Goal: Information Seeking & Learning: Understand process/instructions

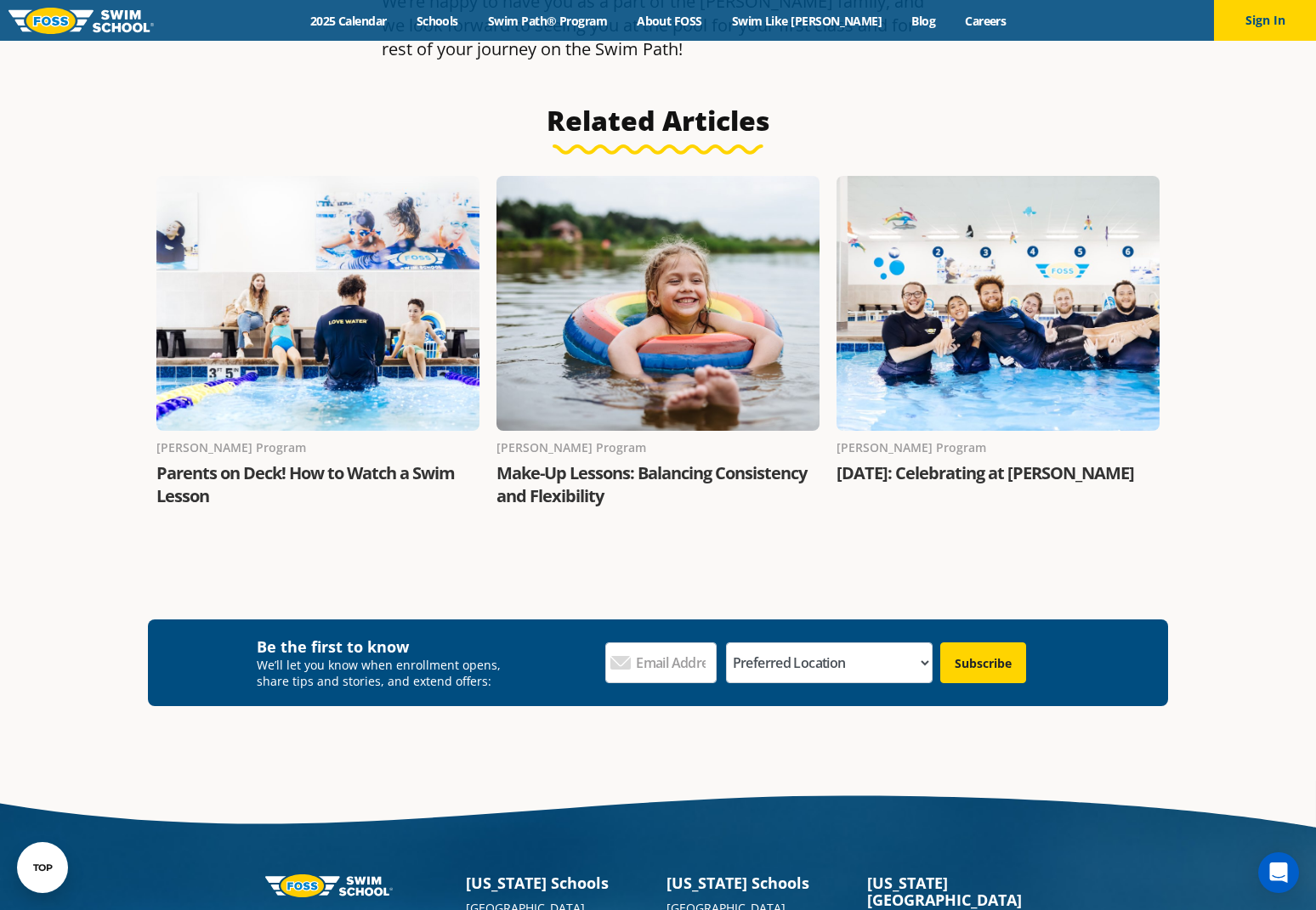
scroll to position [2888, 0]
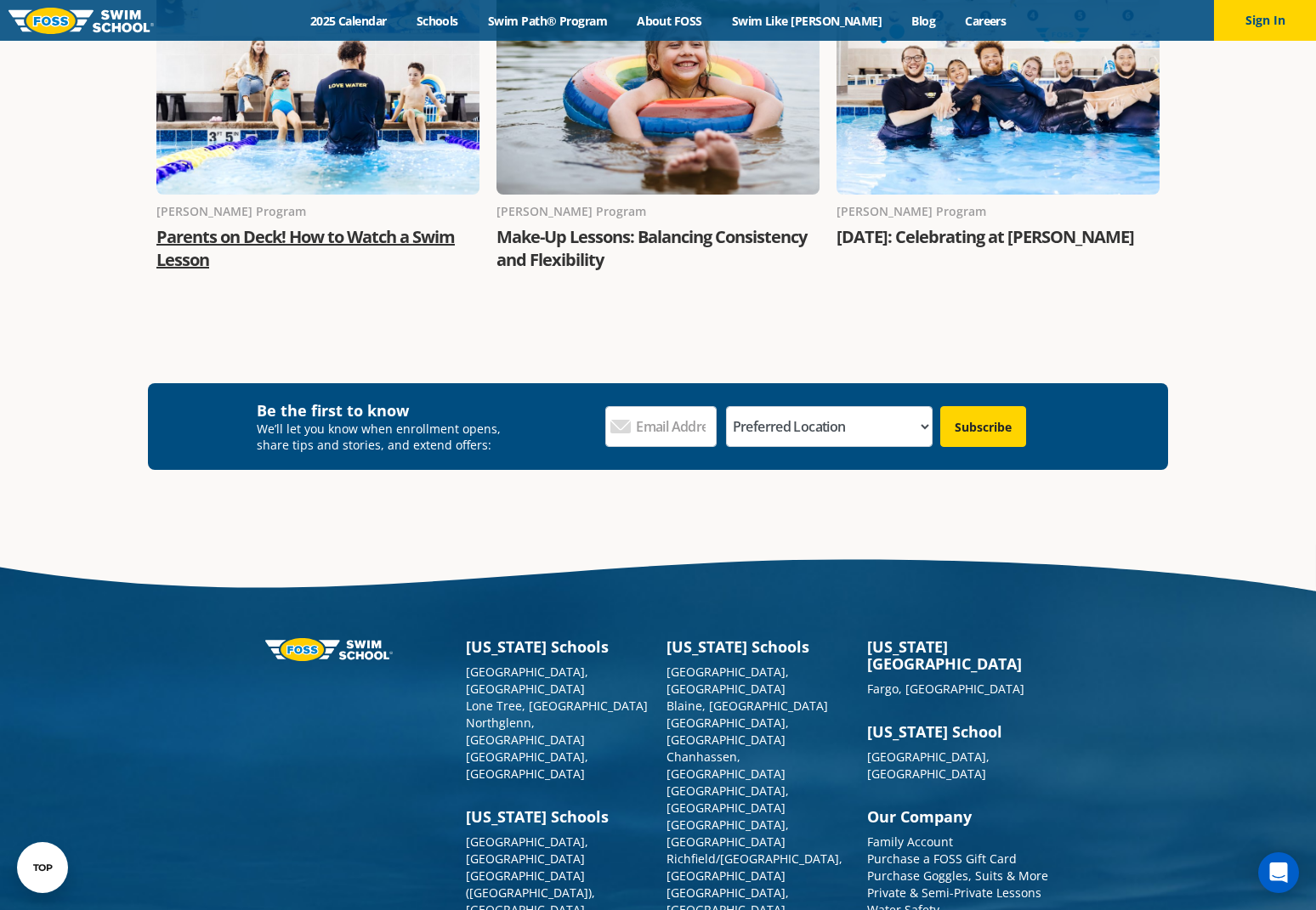
click at [346, 226] on link "Parents on Deck! How to Watch a Swim Lesson" at bounding box center [306, 248] width 298 height 46
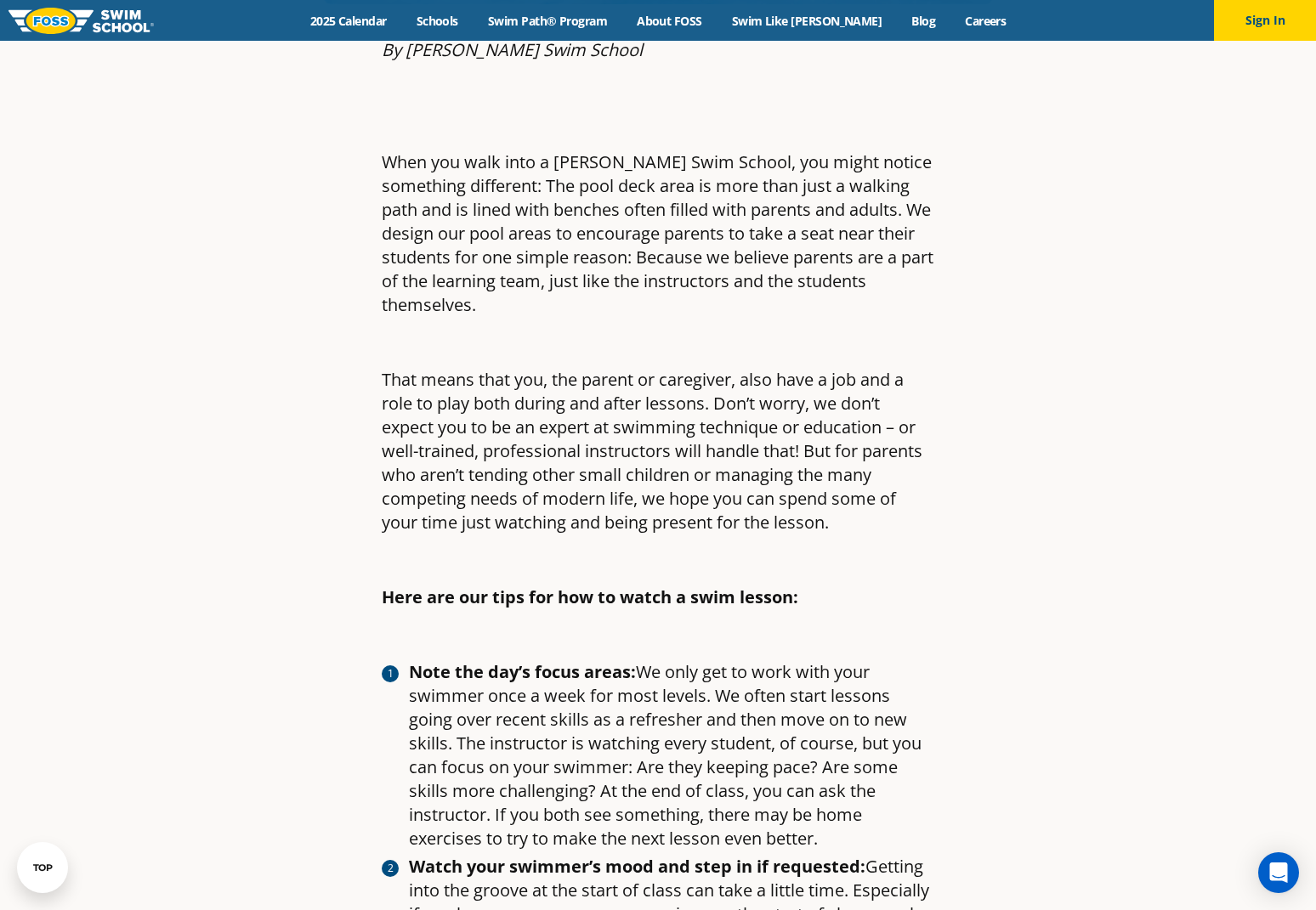
scroll to position [1015, 0]
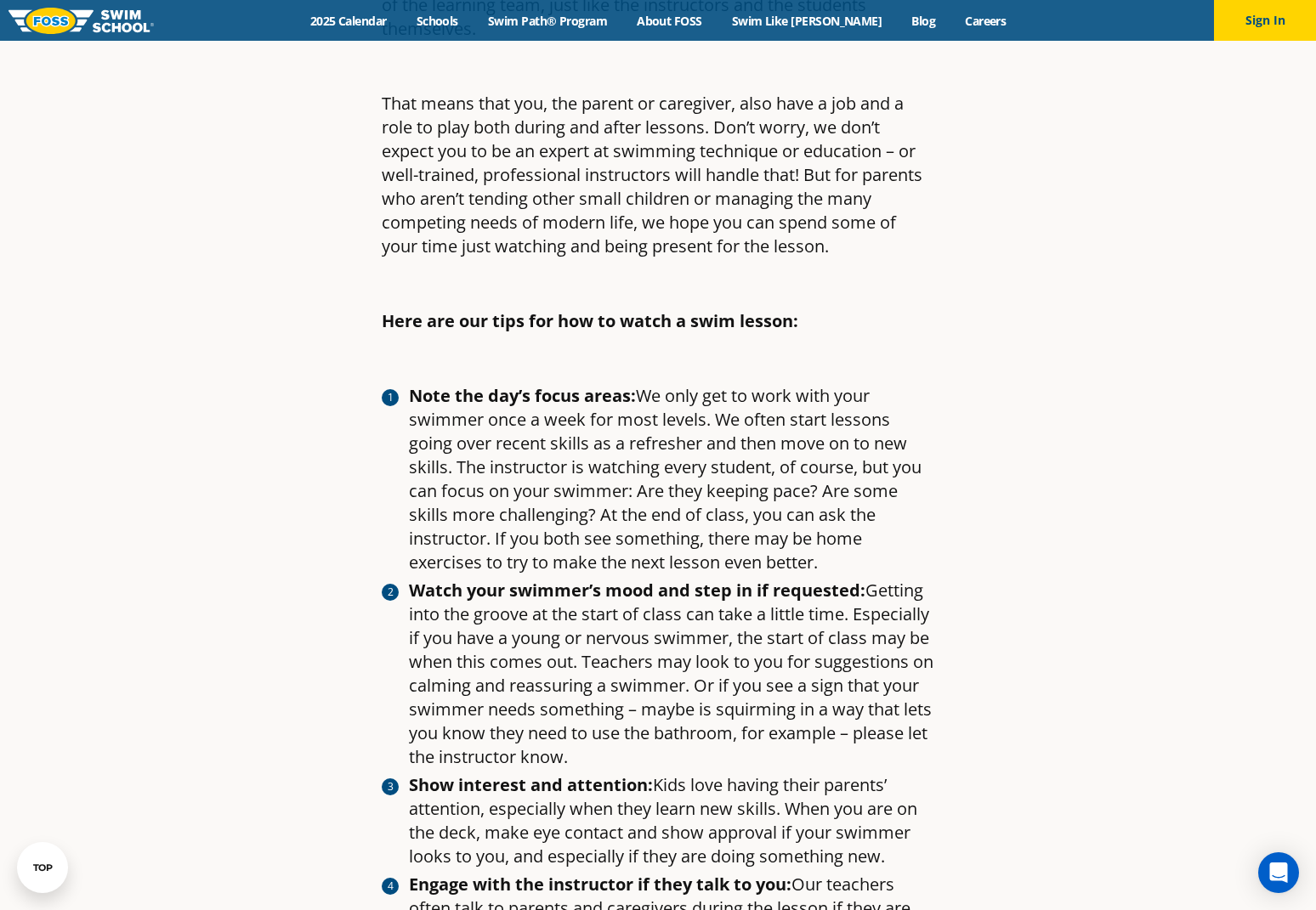
drag, startPoint x: 410, startPoint y: 372, endPoint x: 861, endPoint y: 545, distance: 483.0
click at [861, 545] on ol "Note the day’s focus areas: We only get to work with your swimmer once a week f…" at bounding box center [658, 859] width 553 height 950
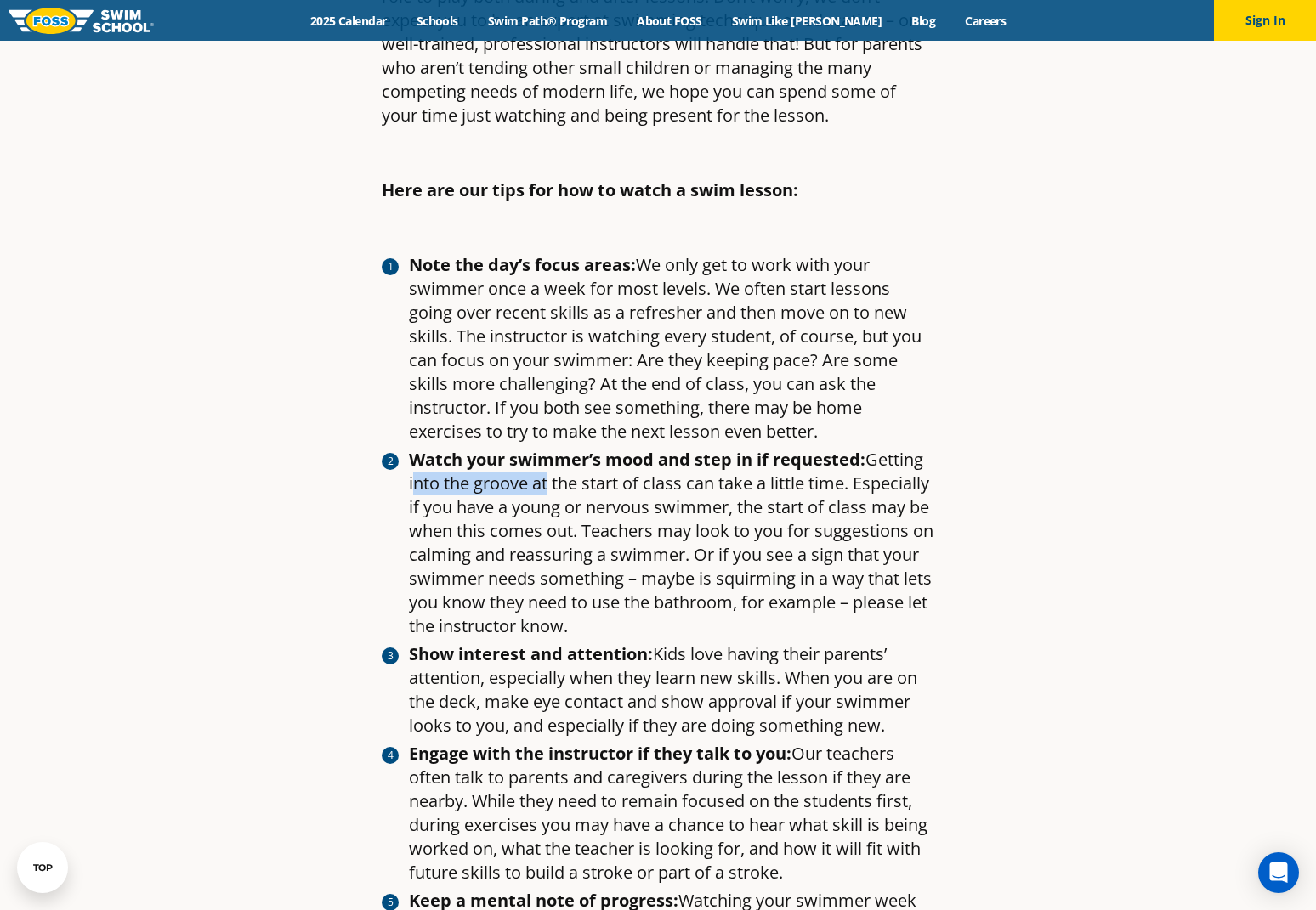
scroll to position [1147, 0]
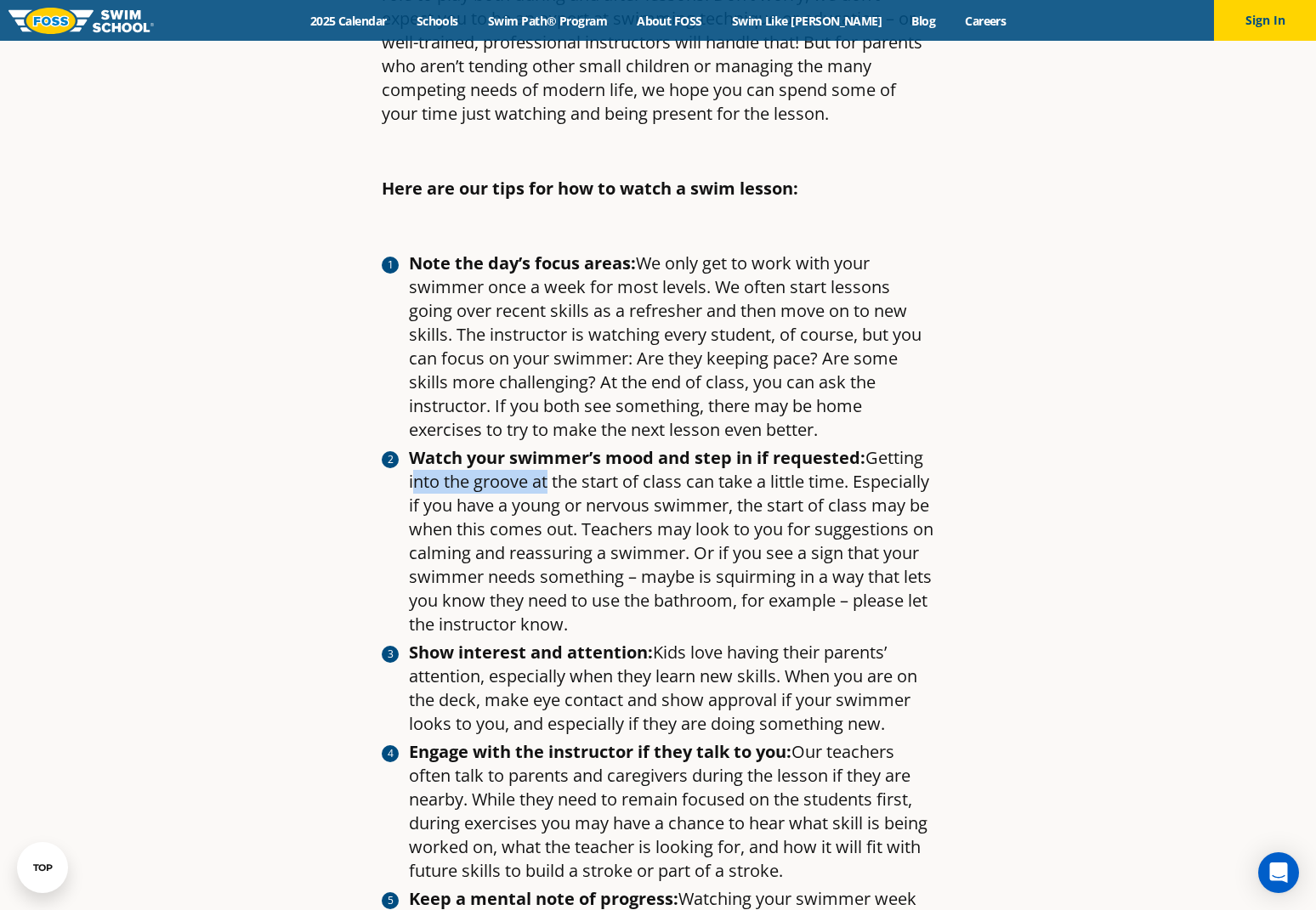
drag, startPoint x: 402, startPoint y: 459, endPoint x: 775, endPoint y: 601, distance: 399.1
click at [784, 603] on ol "Note the day’s focus areas: We only get to work with your swimmer once a week f…" at bounding box center [658, 726] width 553 height 950
click at [775, 601] on li "Watch your swimmer’s mood and step in if requested: Getting into the groove at …" at bounding box center [671, 541] width 526 height 191
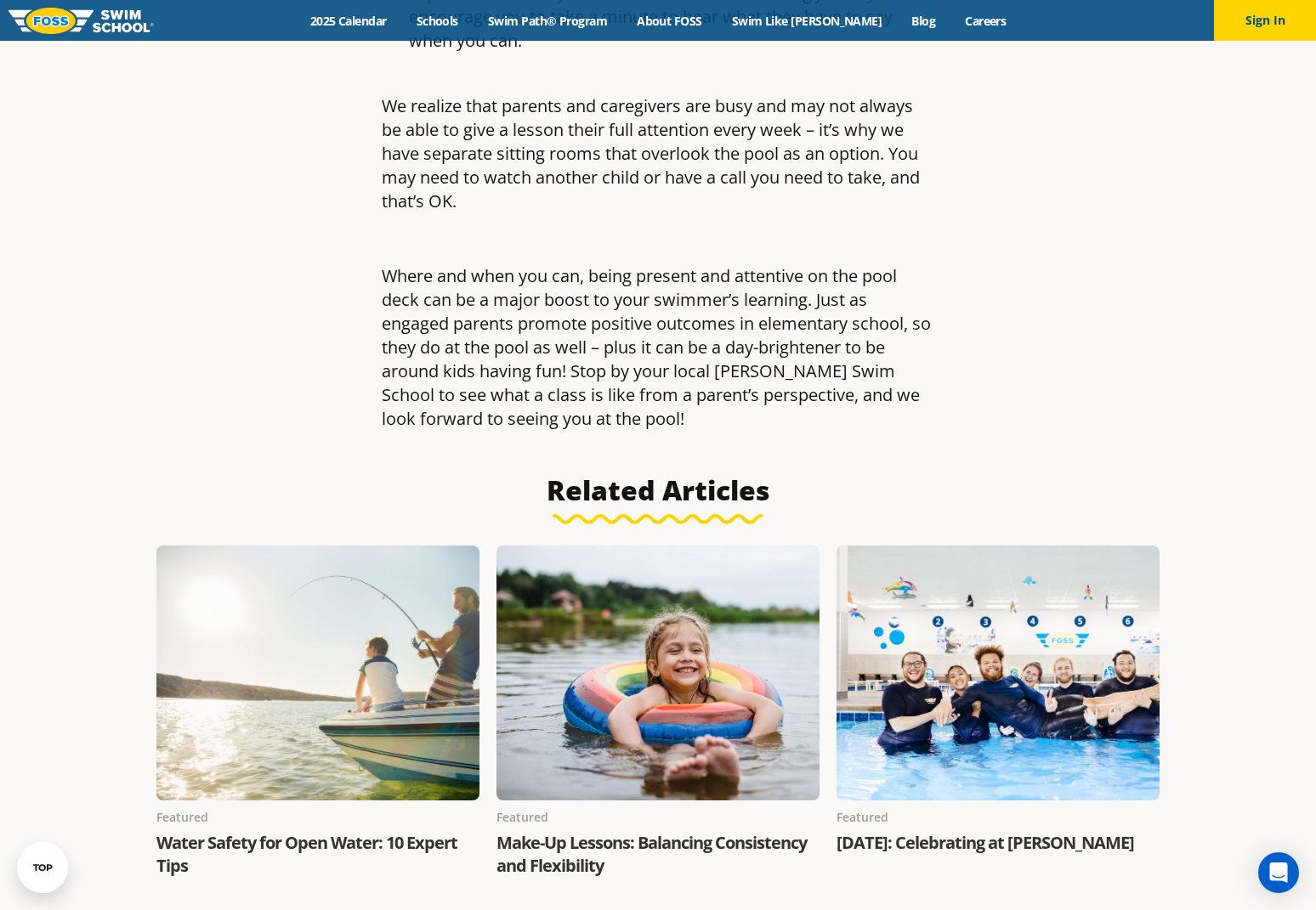
scroll to position [2786, 0]
